Goal: Answer question/provide support

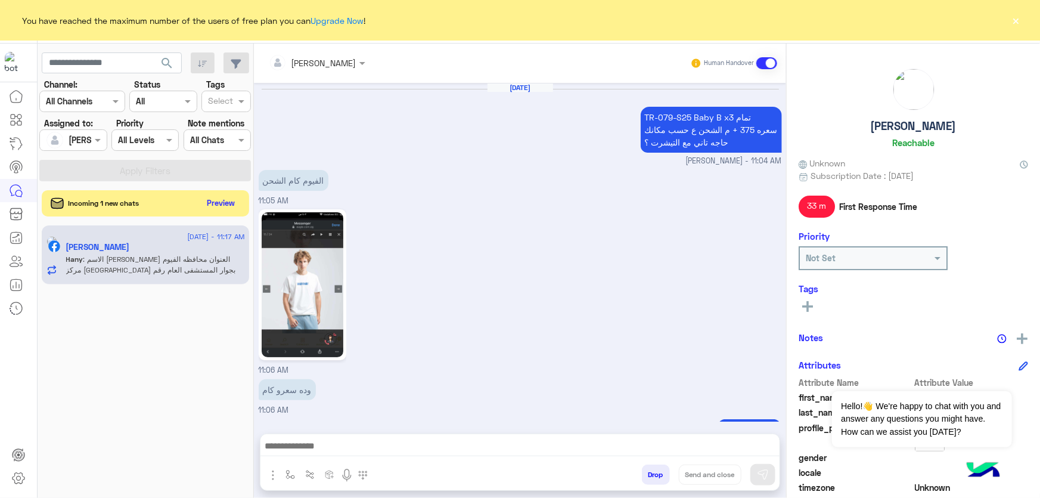
scroll to position [1341, 0]
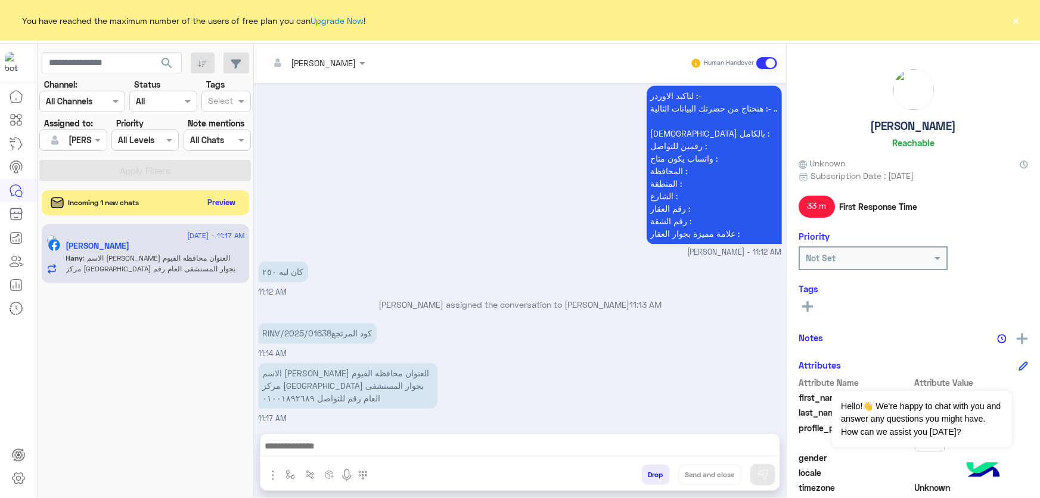
click at [221, 205] on button "Preview" at bounding box center [221, 202] width 37 height 16
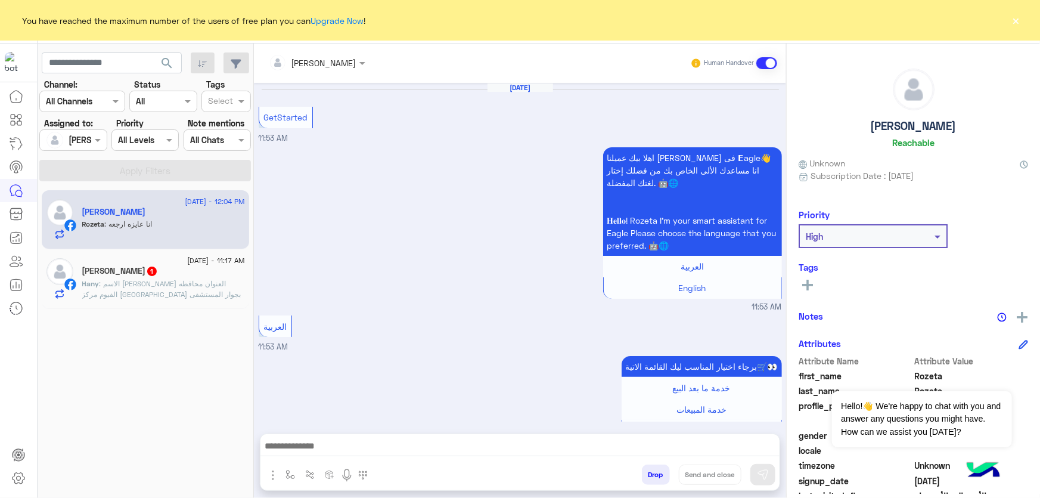
scroll to position [1163, 0]
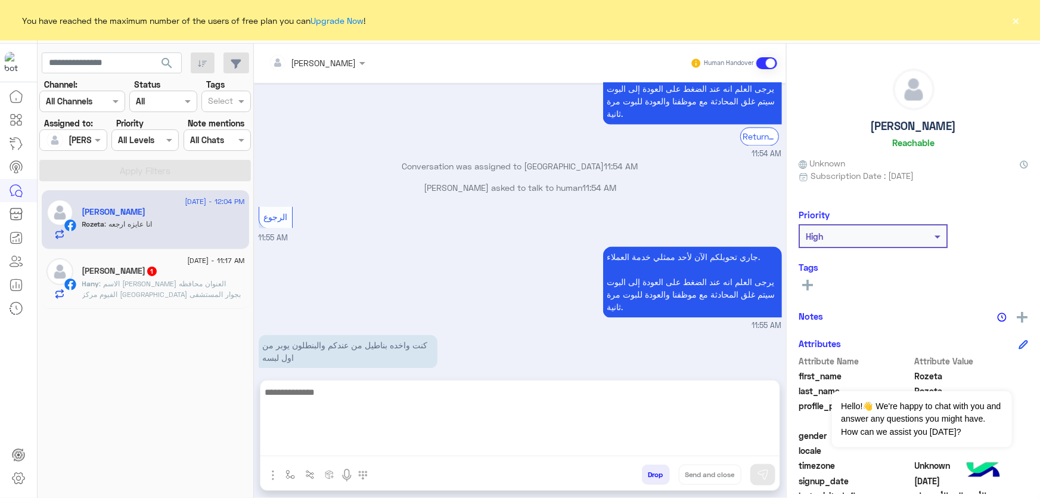
click at [340, 446] on textarea at bounding box center [520, 421] width 519 height 72
type textarea "**********"
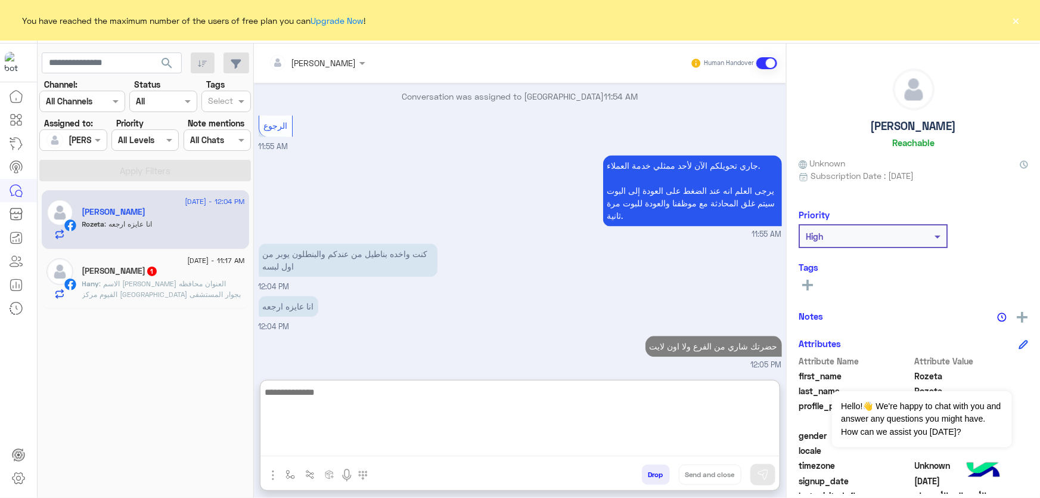
scroll to position [1276, 0]
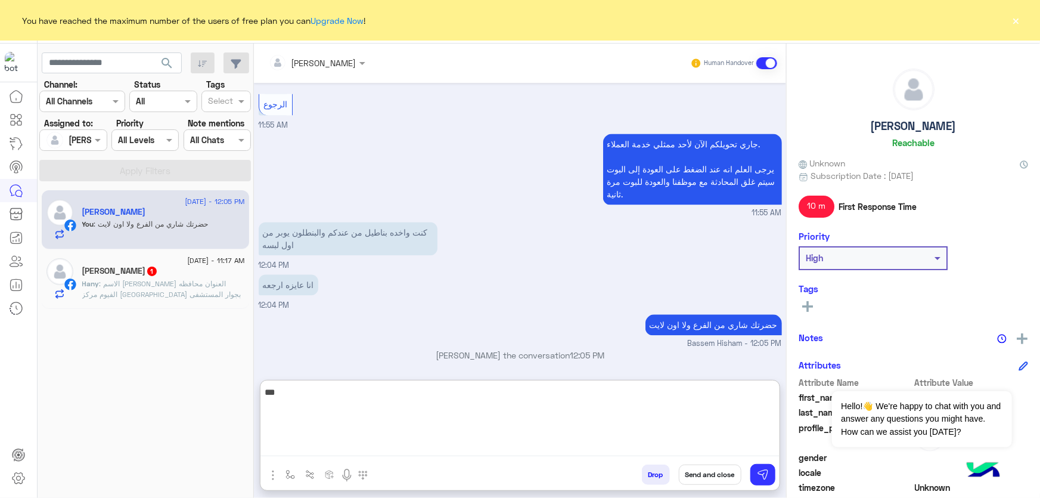
type textarea "****"
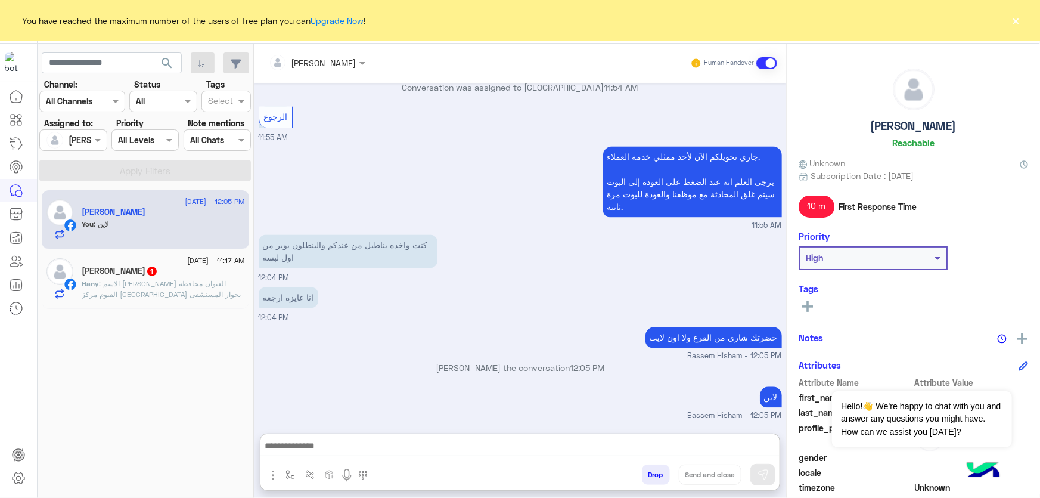
click at [99, 320] on div "[DATE] - 12:05 PM [PERSON_NAME] You : لاين [DATE] - 11:17 AM [PERSON_NAME] 1 Ha…" at bounding box center [146, 343] width 216 height 317
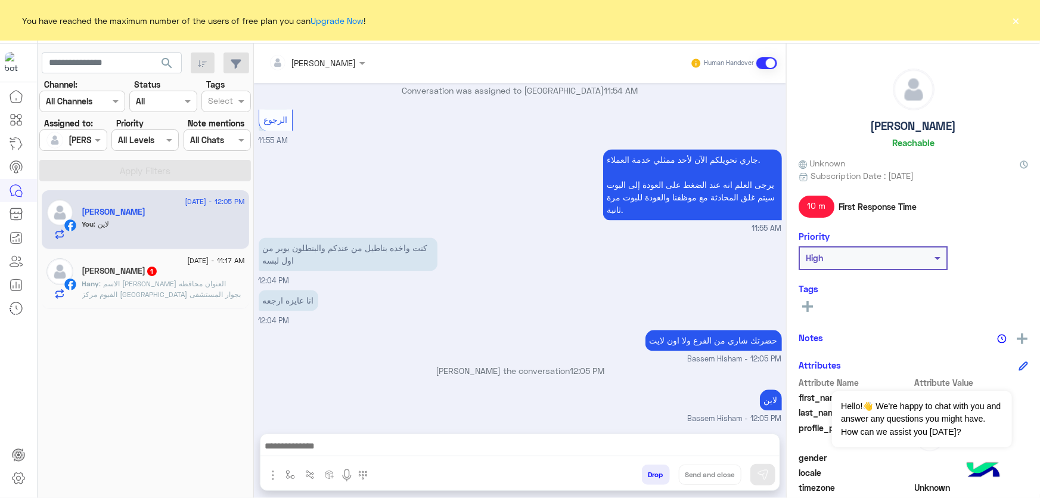
click at [101, 303] on div "[DATE] - 11:17 AM [PERSON_NAME] 1 Hany : الاسم [PERSON_NAME] العنوان محافظه الف…" at bounding box center [145, 279] width 207 height 60
click at [113, 305] on div "[DATE] - 11:17 AM [PERSON_NAME] 1 Hany : الاسم [PERSON_NAME] العنوان محافظه الف…" at bounding box center [145, 279] width 207 height 60
click at [113, 304] on div "[DATE] - 11:17 AM [PERSON_NAME] 1 Hany : الاسم [PERSON_NAME] العنوان محافظه الف…" at bounding box center [145, 279] width 207 height 60
click at [116, 292] on span ": الاسم [PERSON_NAME] العنوان محافظه الفيوم مركز [GEOGRAPHIC_DATA] بجوار المستش…" at bounding box center [161, 294] width 159 height 30
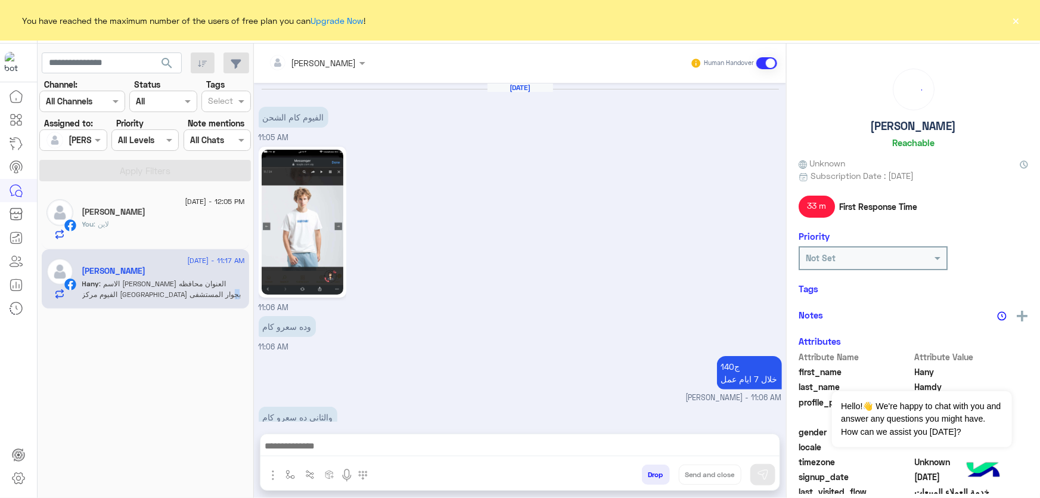
scroll to position [1278, 0]
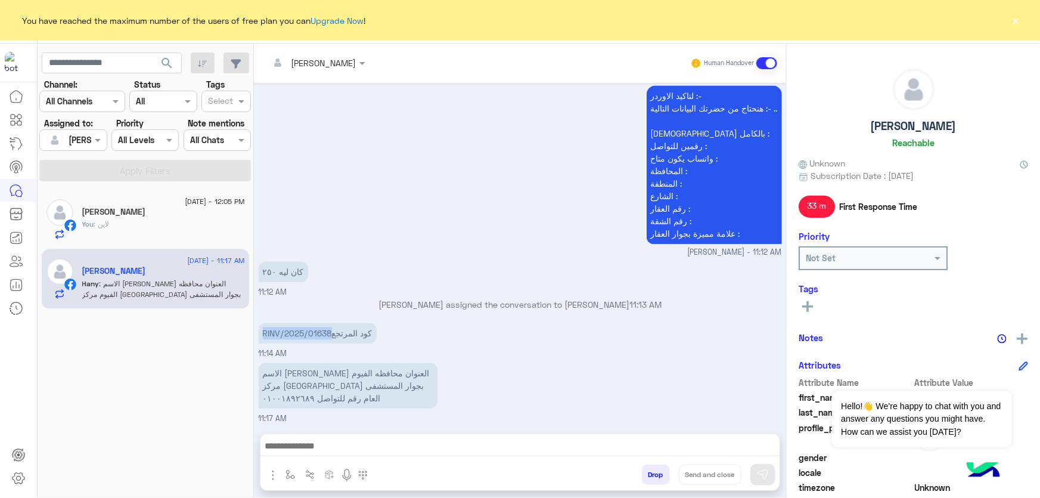
drag, startPoint x: 330, startPoint y: 333, endPoint x: 259, endPoint y: 334, distance: 71.0
click at [259, 334] on p "RINV/2025/01638كود المرتجع" at bounding box center [318, 333] width 118 height 21
copy p "RINV/2025/01638"
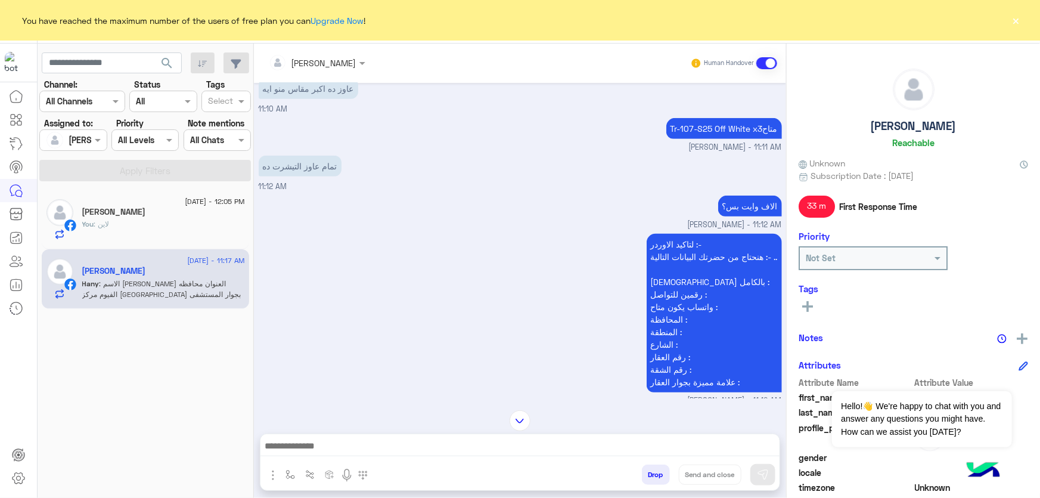
scroll to position [2887, 0]
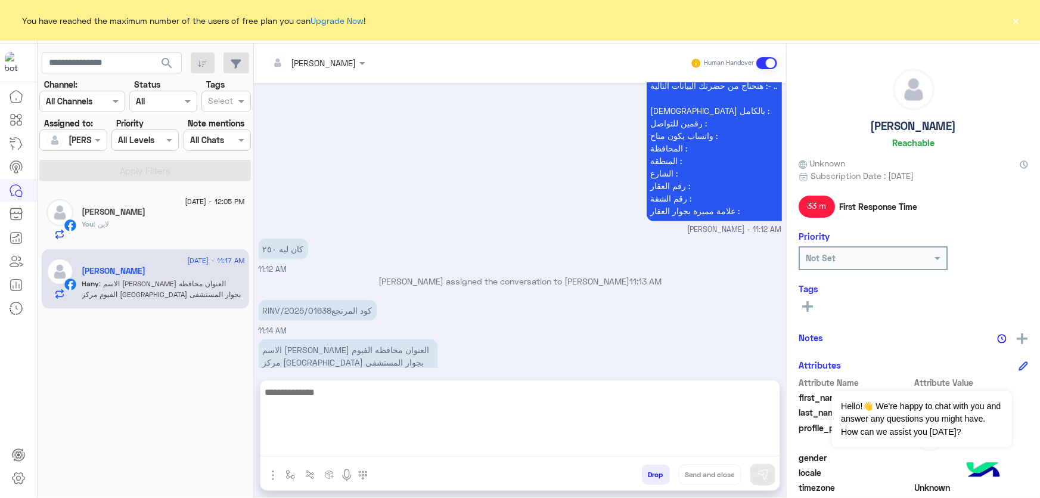
click at [334, 445] on textarea at bounding box center [520, 421] width 519 height 72
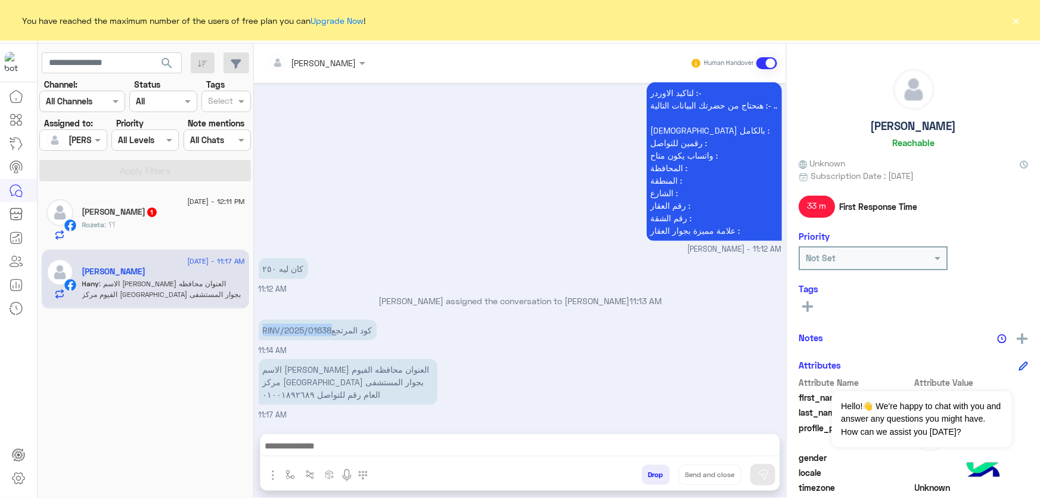
drag, startPoint x: 261, startPoint y: 278, endPoint x: 330, endPoint y: 336, distance: 89.7
click at [330, 336] on p "RINV/2025/01638كود المرتجع" at bounding box center [318, 330] width 118 height 21
copy p "RINV/2025/01638"
click at [178, 251] on div "[DATE] - 11:17 AM [PERSON_NAME] : الاسم [PERSON_NAME] العنوان محافظه الفيوم مرك…" at bounding box center [145, 280] width 207 height 60
click at [188, 233] on div "Rozeta : ؟؟" at bounding box center [163, 229] width 163 height 21
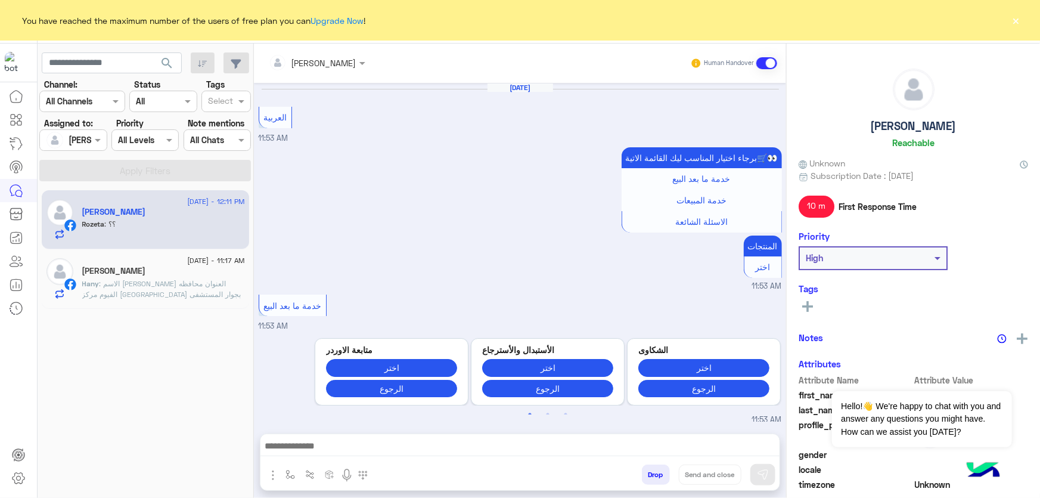
scroll to position [1092, 0]
